Goal: Information Seeking & Learning: Learn about a topic

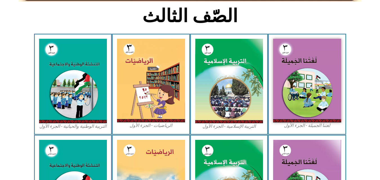
scroll to position [145, 0]
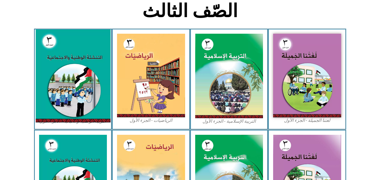
click at [68, 64] on img at bounding box center [72, 76] width 75 height 93
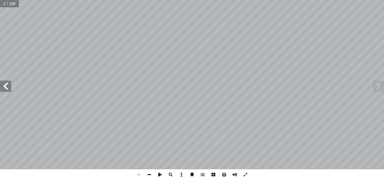
click at [6, 89] on span at bounding box center [5, 86] width 11 height 11
click at [151, 174] on span at bounding box center [149, 174] width 11 height 11
click at [4, 87] on span at bounding box center [5, 86] width 11 height 11
click at [4, 90] on span at bounding box center [5, 86] width 11 height 11
click at [7, 85] on span at bounding box center [5, 86] width 11 height 11
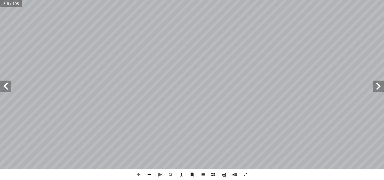
click at [149, 174] on span at bounding box center [149, 174] width 11 height 11
click at [8, 87] on span at bounding box center [5, 86] width 11 height 11
click at [379, 85] on span at bounding box center [378, 86] width 11 height 11
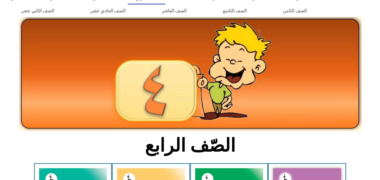
scroll to position [22, 0]
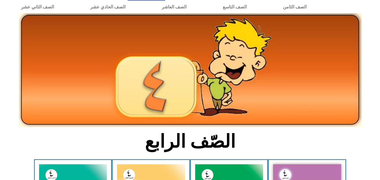
scroll to position [11, 0]
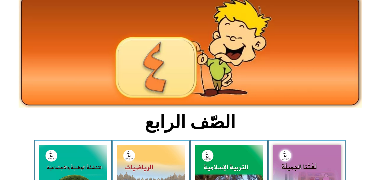
scroll to position [19, 0]
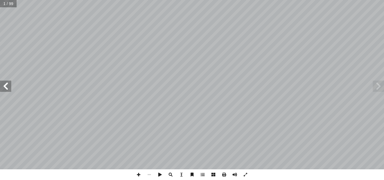
click at [5, 86] on span at bounding box center [5, 86] width 11 height 11
click at [138, 176] on span at bounding box center [138, 174] width 11 height 11
click at [6, 85] on span at bounding box center [5, 86] width 11 height 11
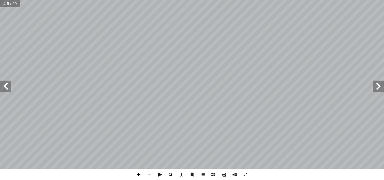
click at [137, 176] on span at bounding box center [138, 174] width 11 height 11
click at [8, 87] on span at bounding box center [5, 86] width 11 height 11
click at [6, 86] on span at bounding box center [5, 86] width 11 height 11
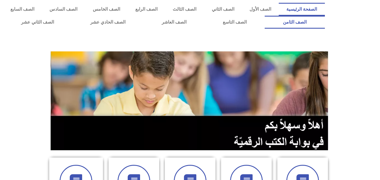
click at [264, 16] on link "الصف الثامن" at bounding box center [294, 22] width 60 height 13
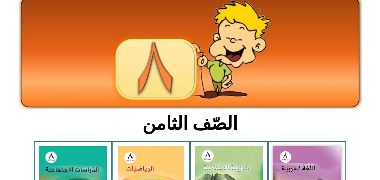
scroll to position [35, 0]
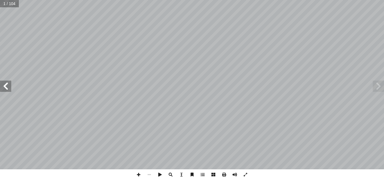
click at [7, 88] on span at bounding box center [5, 86] width 11 height 11
click at [139, 173] on span at bounding box center [138, 174] width 11 height 11
click at [5, 85] on span at bounding box center [5, 86] width 11 height 11
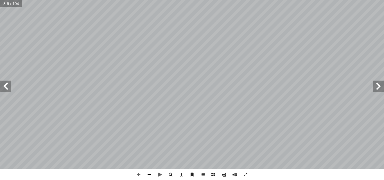
click at [150, 174] on span at bounding box center [149, 174] width 11 height 11
click at [3, 88] on span at bounding box center [5, 86] width 11 height 11
click at [380, 83] on span at bounding box center [378, 86] width 11 height 11
click at [6, 92] on span at bounding box center [5, 86] width 11 height 11
click at [0, 120] on div "٨ شاط تطبيقي َ ن ِ المشار ِ ة ّ ي ِ ب َ ر َ الع ِ ل َ و ُّ الد َ سماء أ ا ِ فتر…" at bounding box center [192, 84] width 384 height 169
